Goal: Transaction & Acquisition: Subscribe to service/newsletter

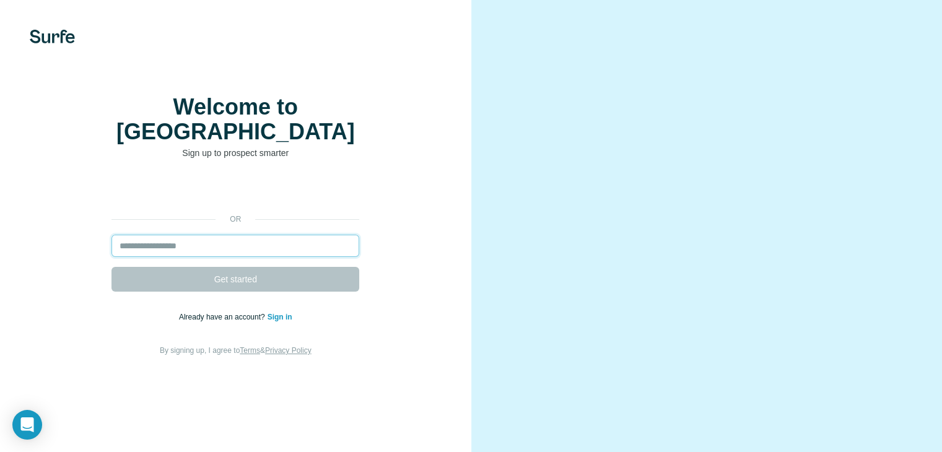
click at [255, 257] on input "email" at bounding box center [235, 246] width 248 height 22
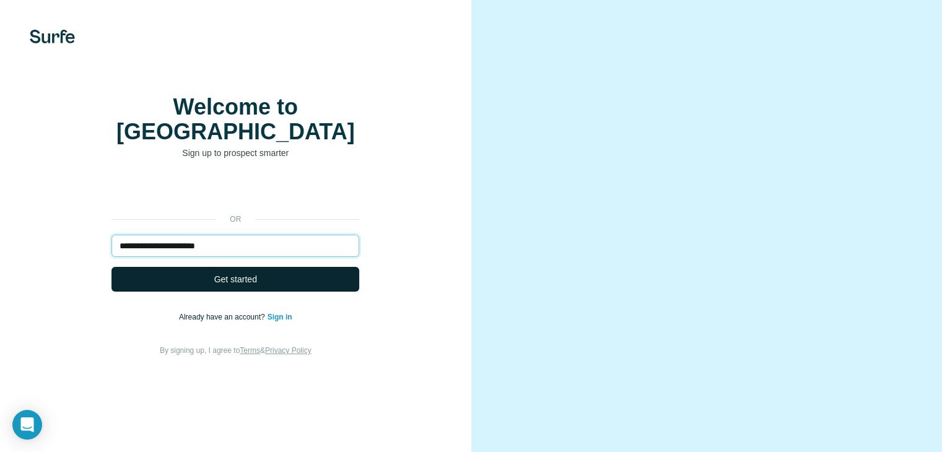
type input "**********"
click at [316, 292] on button "Get started" at bounding box center [235, 279] width 248 height 25
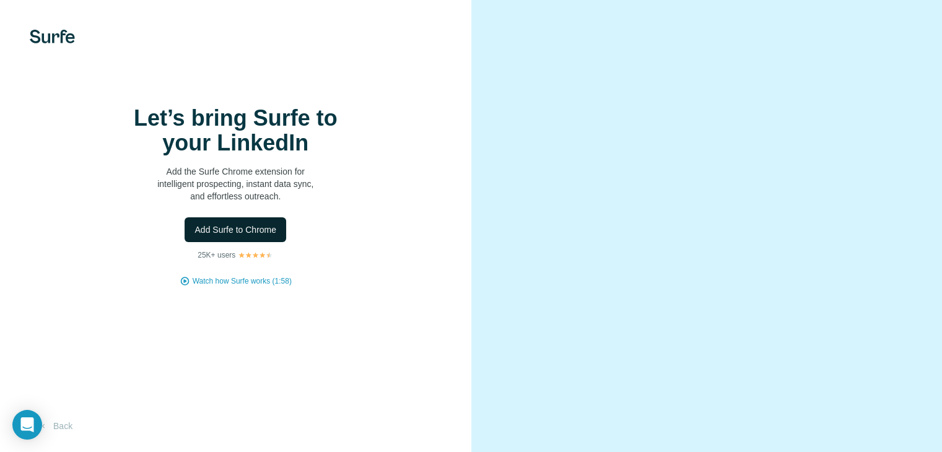
click at [253, 236] on span "Add Surfe to Chrome" at bounding box center [235, 230] width 82 height 12
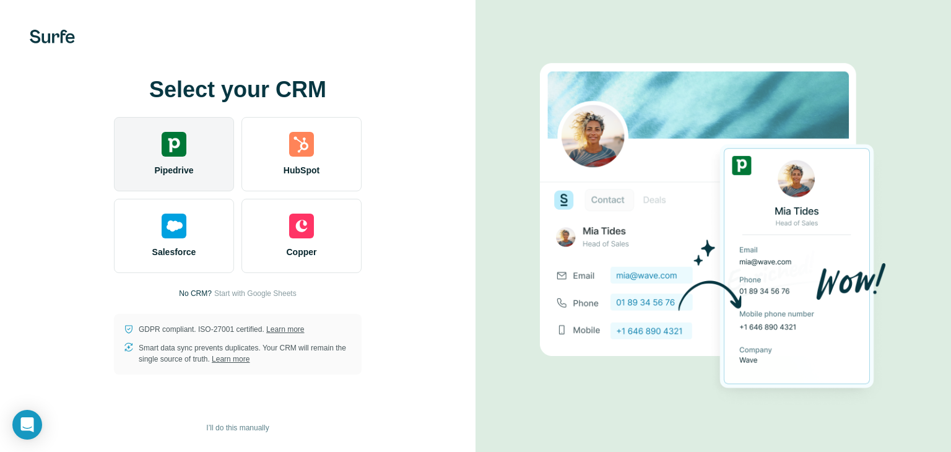
click at [168, 151] on img at bounding box center [174, 144] width 25 height 25
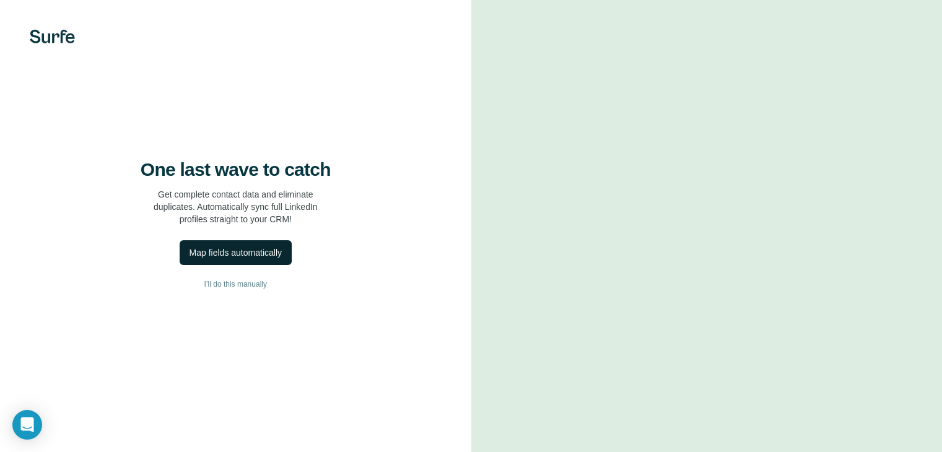
click at [243, 259] on div "Map fields automatically" at bounding box center [235, 252] width 92 height 12
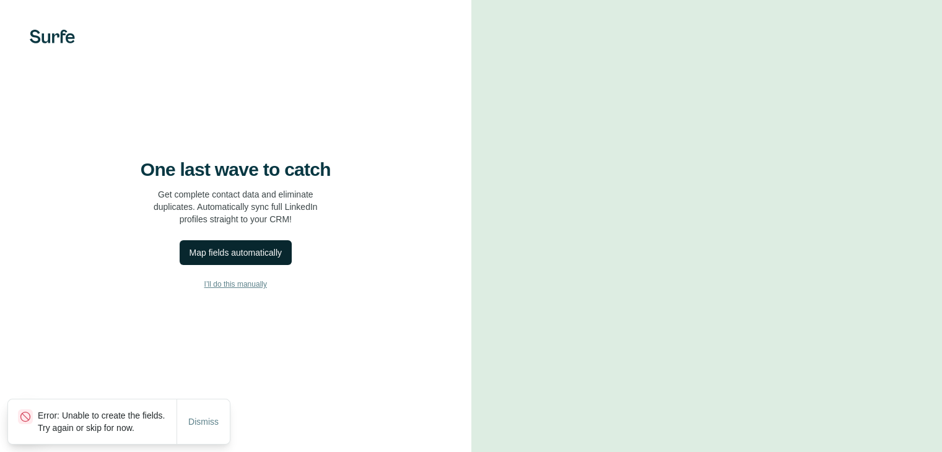
click at [240, 290] on span "I’ll do this manually" at bounding box center [235, 284] width 63 height 11
